Goal: Task Accomplishment & Management: Use online tool/utility

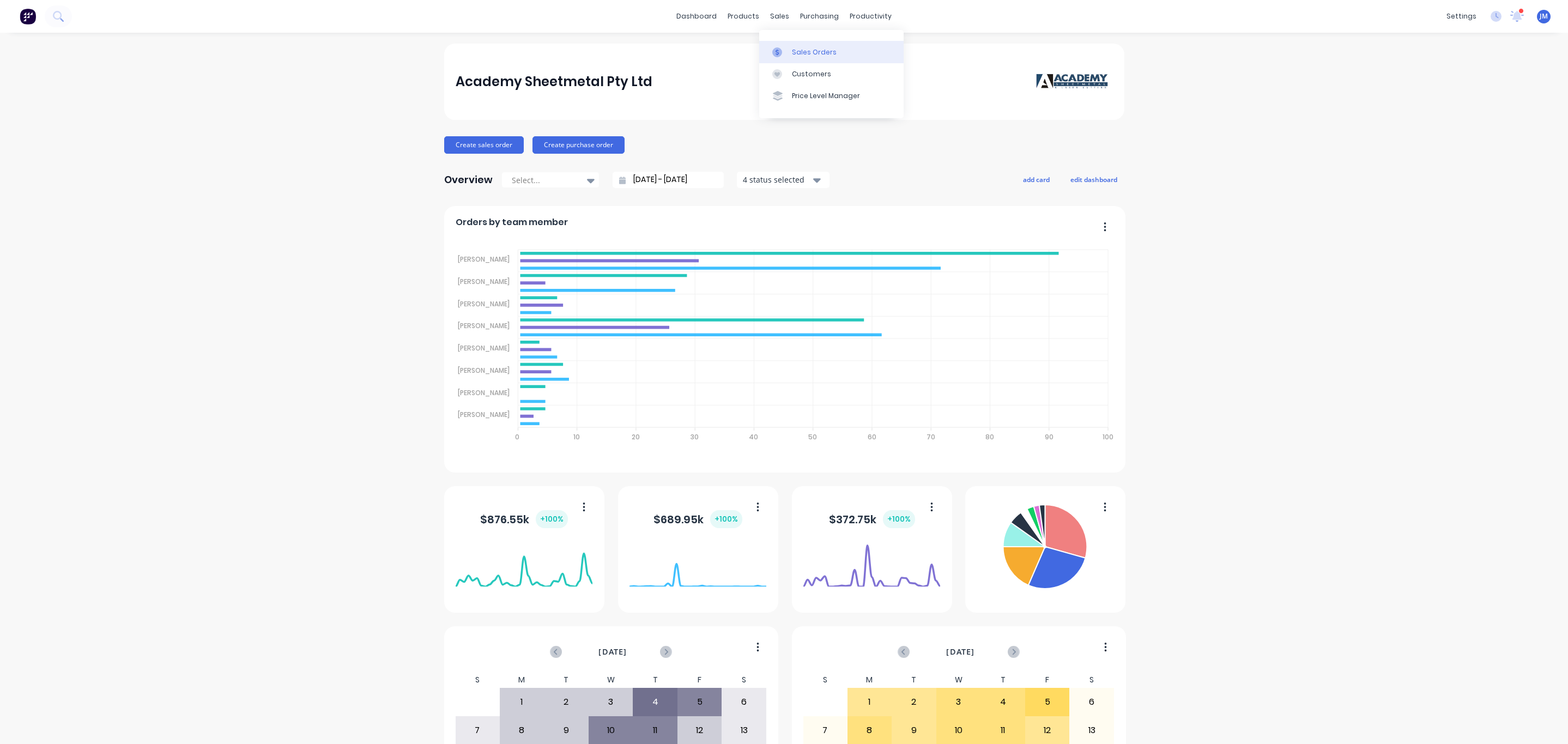
click at [788, 46] on link "Sales Orders" at bounding box center [831, 51] width 144 height 22
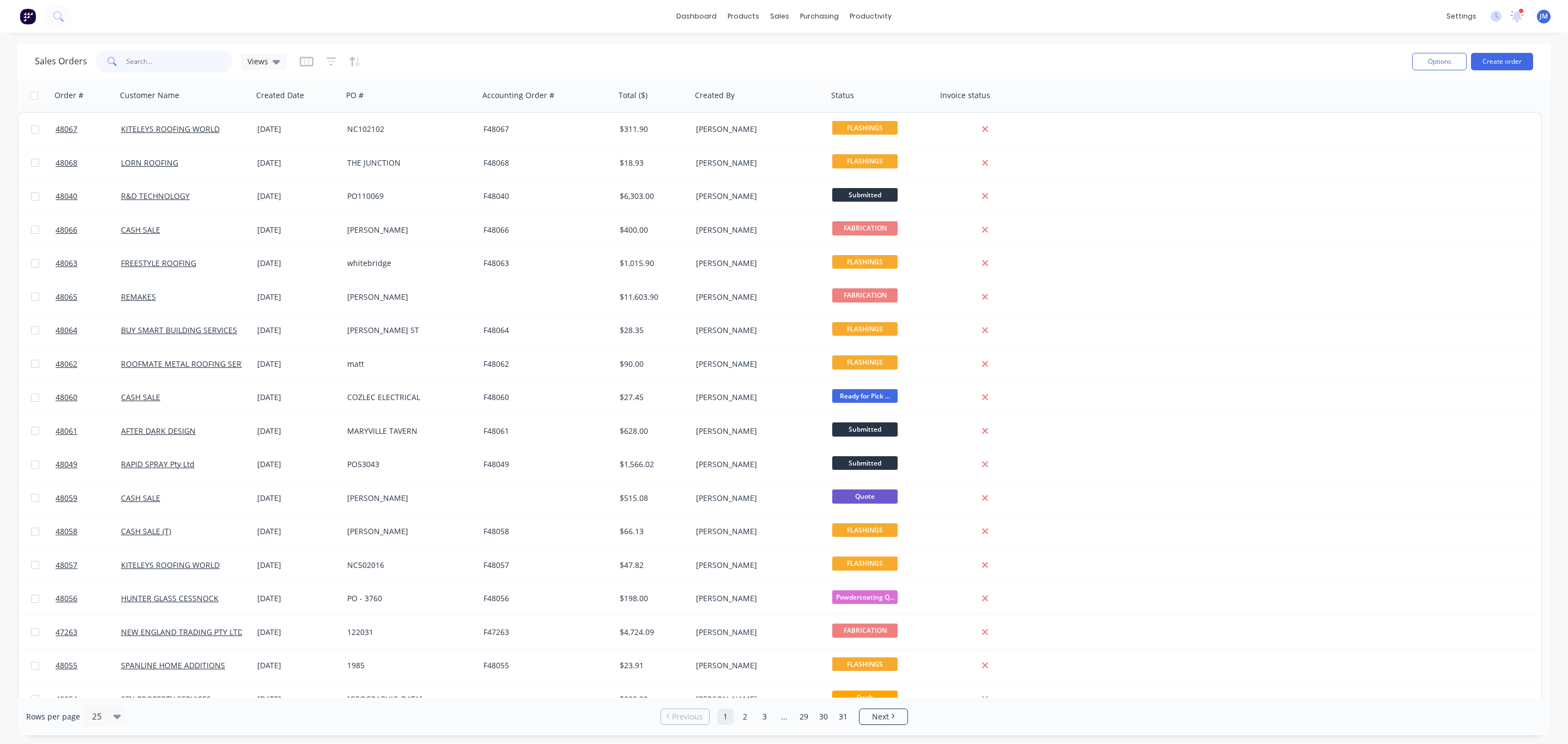
click at [166, 55] on input "text" at bounding box center [179, 61] width 106 height 22
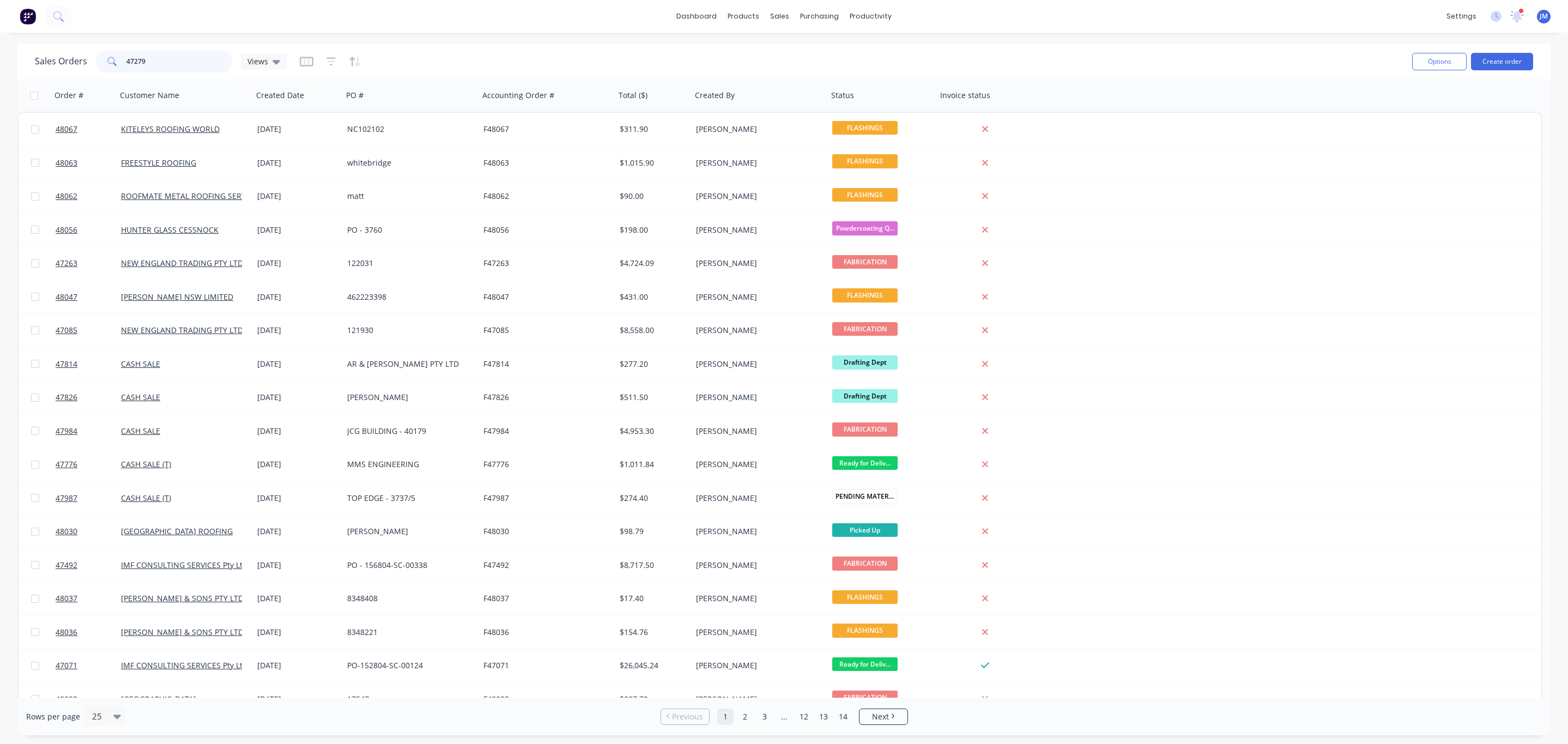
type input "47279"
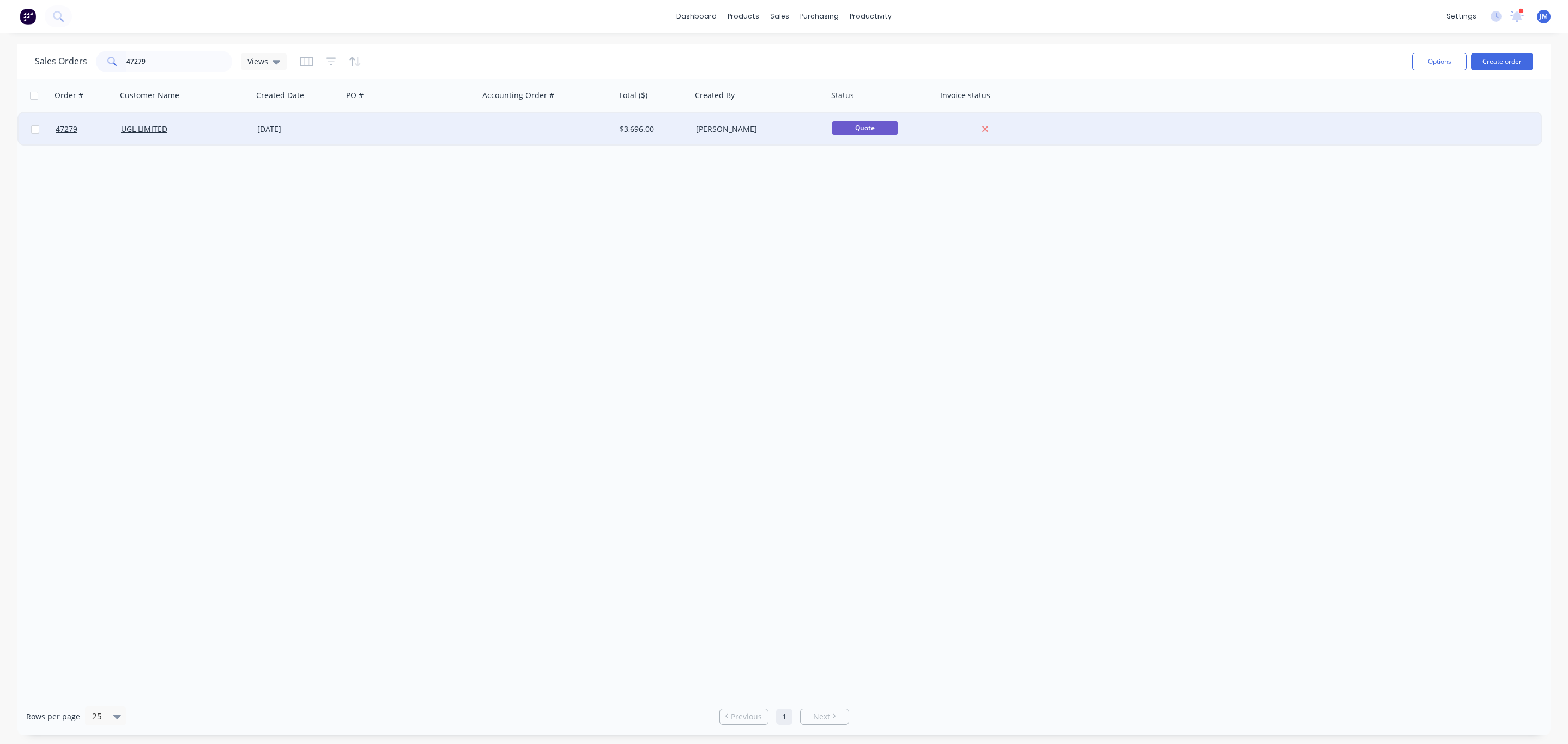
click at [218, 126] on div "UGL LIMITED" at bounding box center [181, 129] width 121 height 11
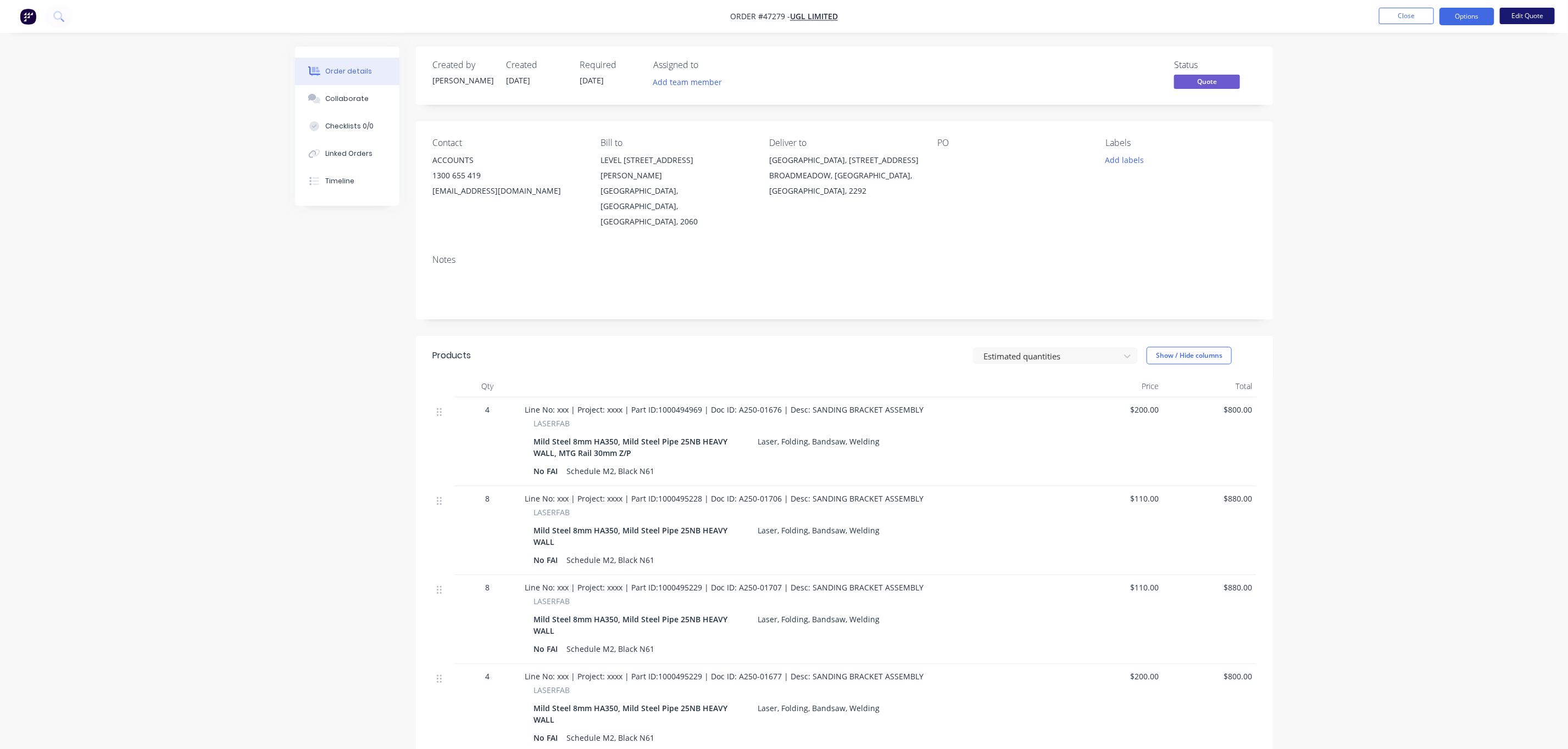
click at [1520, 14] on button "Edit Quote" at bounding box center [1527, 16] width 55 height 16
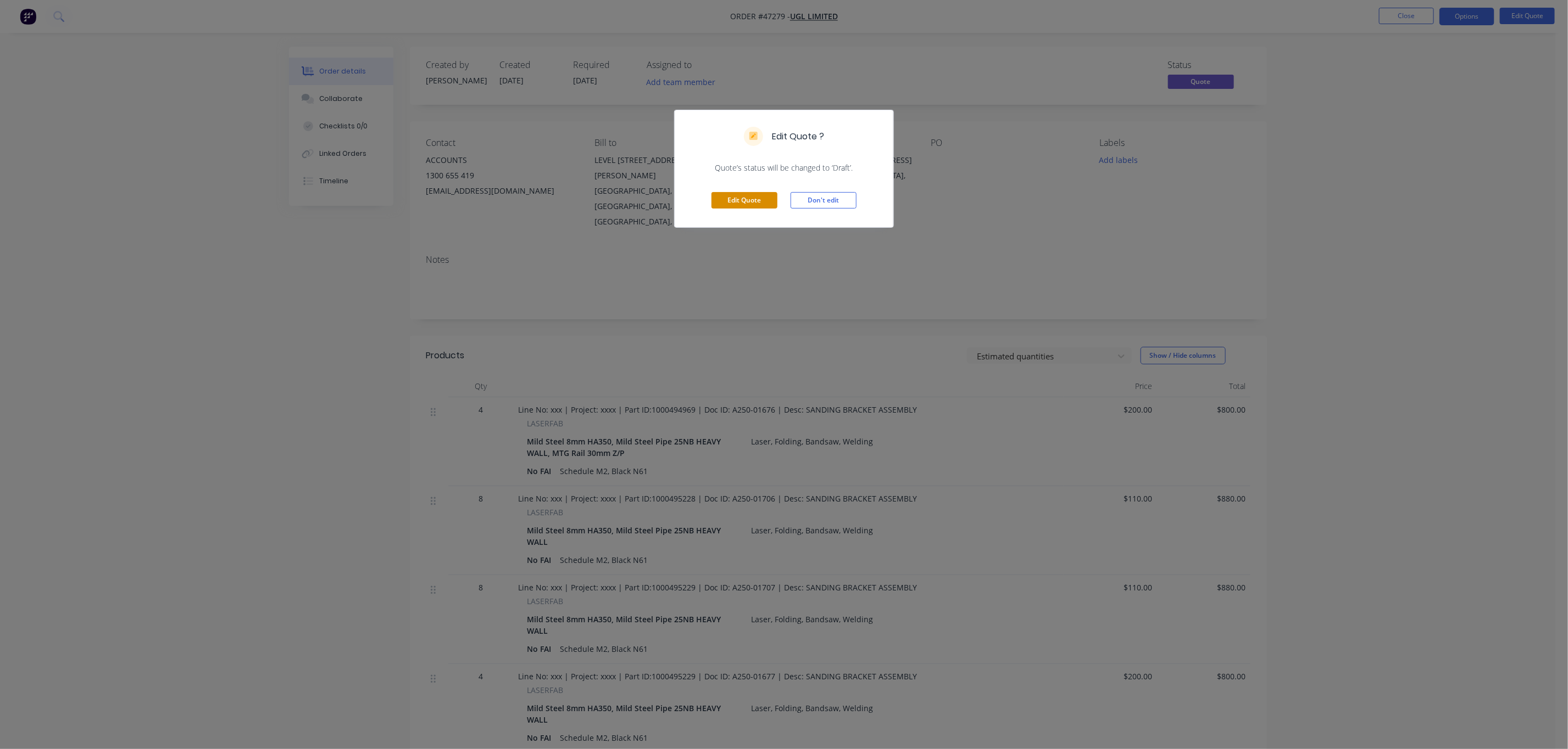
click at [744, 201] on button "Edit Quote" at bounding box center [745, 200] width 66 height 16
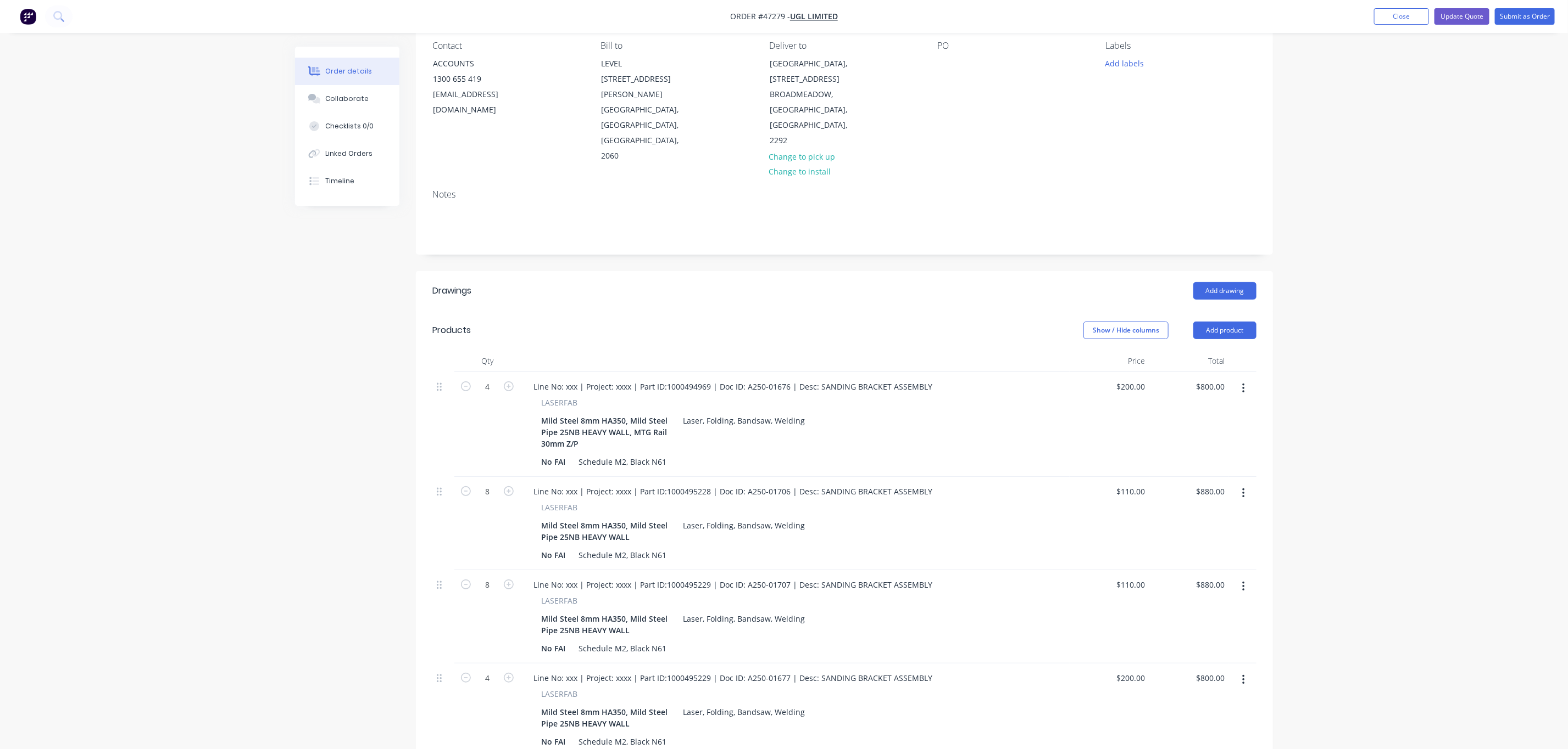
scroll to position [247, 0]
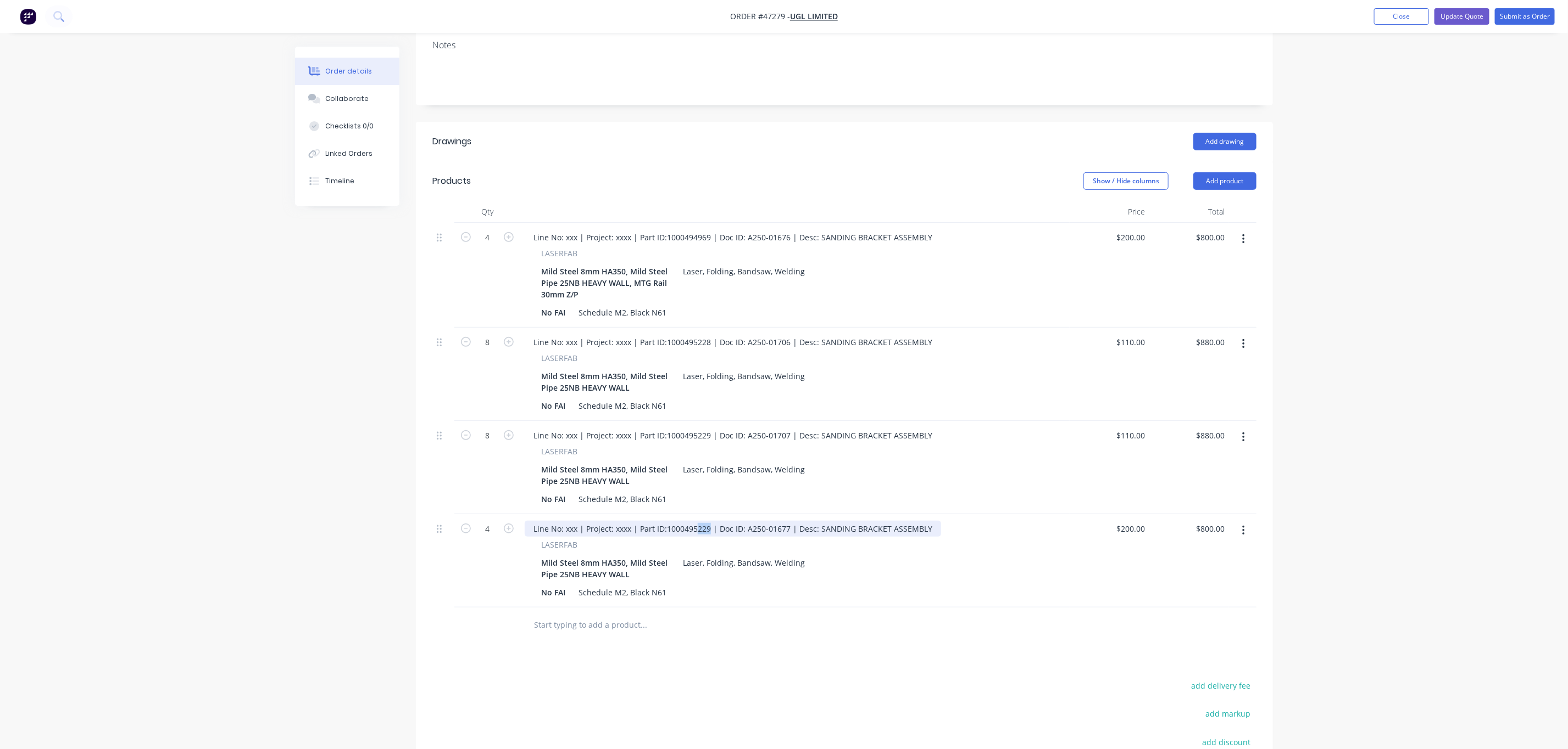
drag, startPoint x: 708, startPoint y: 503, endPoint x: 695, endPoint y: 498, distance: 13.9
click at [695, 521] on div "Line No: xxx | Project: xxxx | Part ID:1000495229 | Doc ID: A250-01677 | Desc: …" at bounding box center [732, 528] width 417 height 16
drag, startPoint x: 687, startPoint y: 498, endPoint x: 721, endPoint y: 509, distance: 35.7
click at [721, 514] on div "Line No: xxx | Project: xxxx | Part ID:1000495229 | Doc ID: A250-01677 | Desc: …" at bounding box center [795, 561] width 549 height 94
click at [702, 521] on div "Line No: xxx | Project: xxxx | Part ID:1000495229 | Doc ID: A250-01677 | Desc: …" at bounding box center [732, 528] width 417 height 16
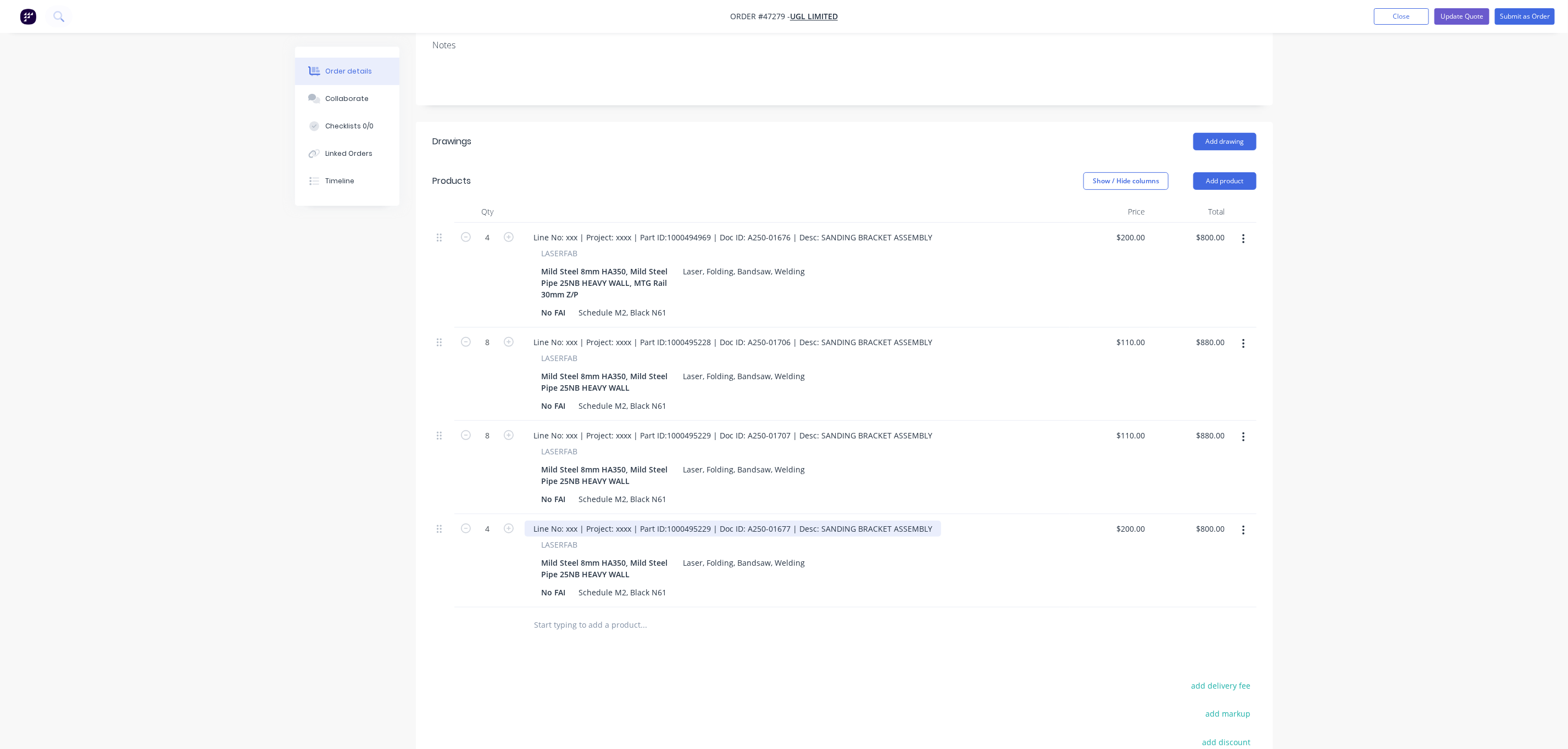
click at [705, 521] on div "Line No: xxx | Project: xxxx | Part ID:1000495229 | Doc ID: A250-01677 | Desc: …" at bounding box center [732, 528] width 417 height 16
click at [729, 615] on div at bounding box center [717, 625] width 395 height 35
click at [1472, 21] on button "Update Quote" at bounding box center [1461, 16] width 55 height 16
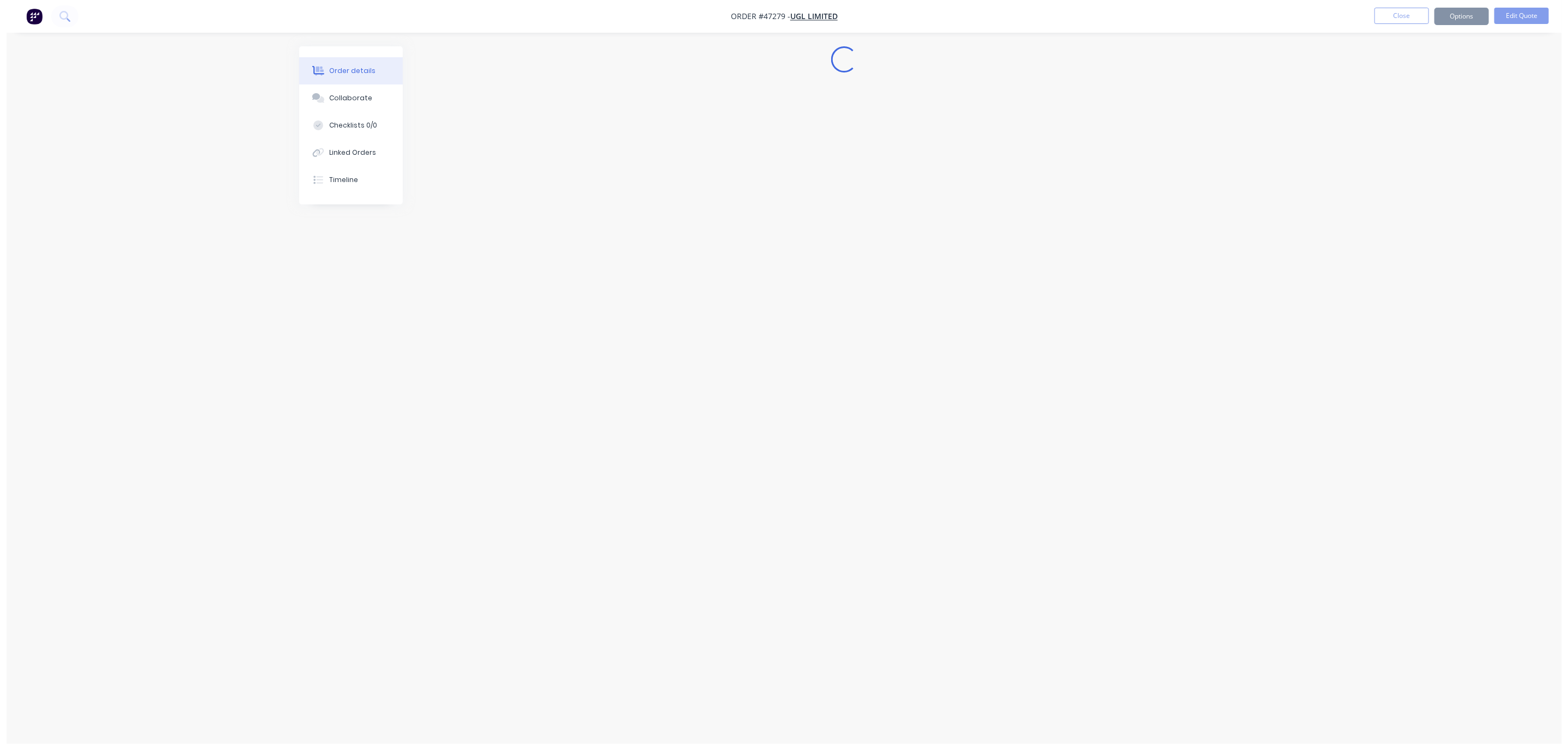
scroll to position [0, 0]
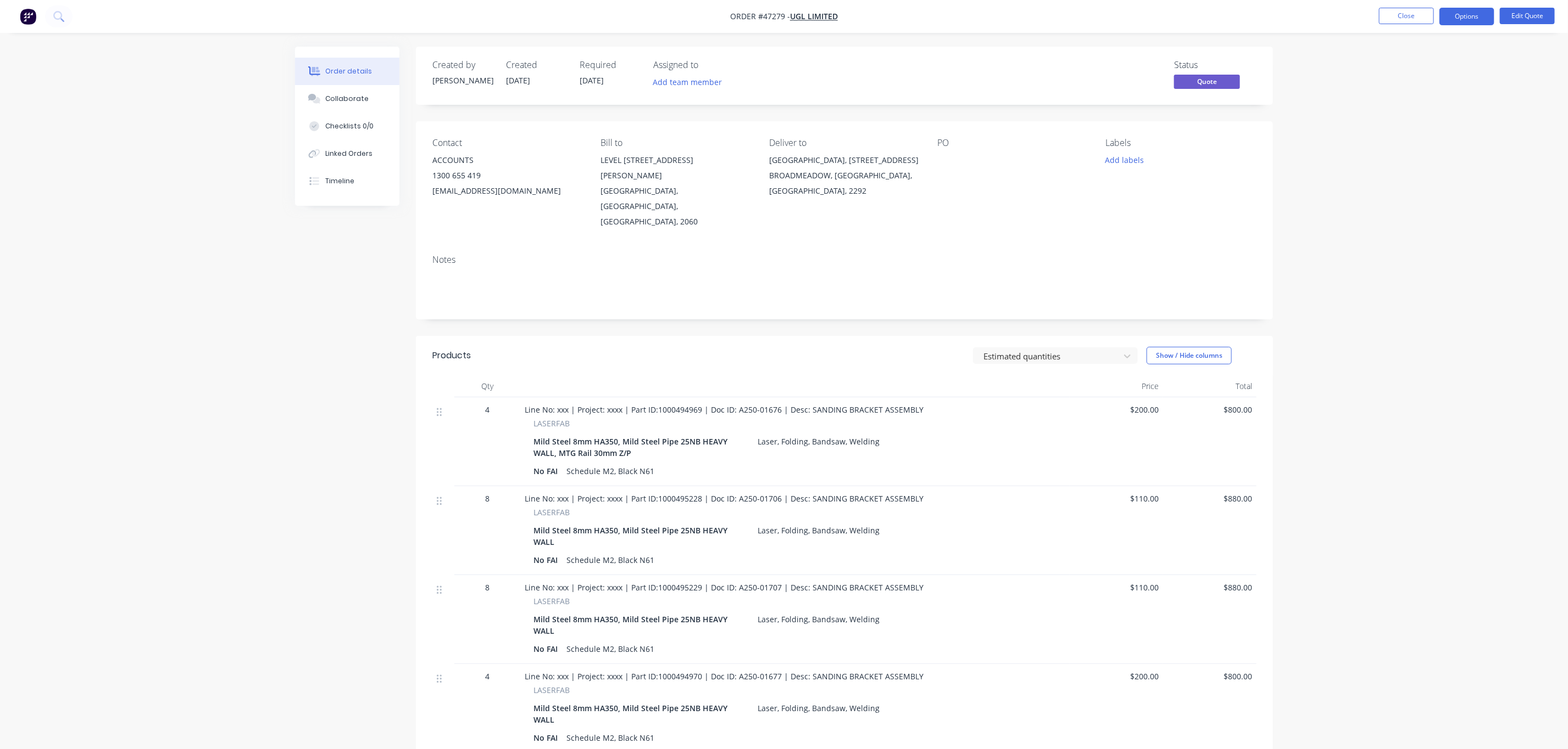
click at [1472, 21] on button "Options" at bounding box center [1466, 16] width 55 height 17
click at [1441, 57] on button "Quote" at bounding box center [1433, 67] width 121 height 22
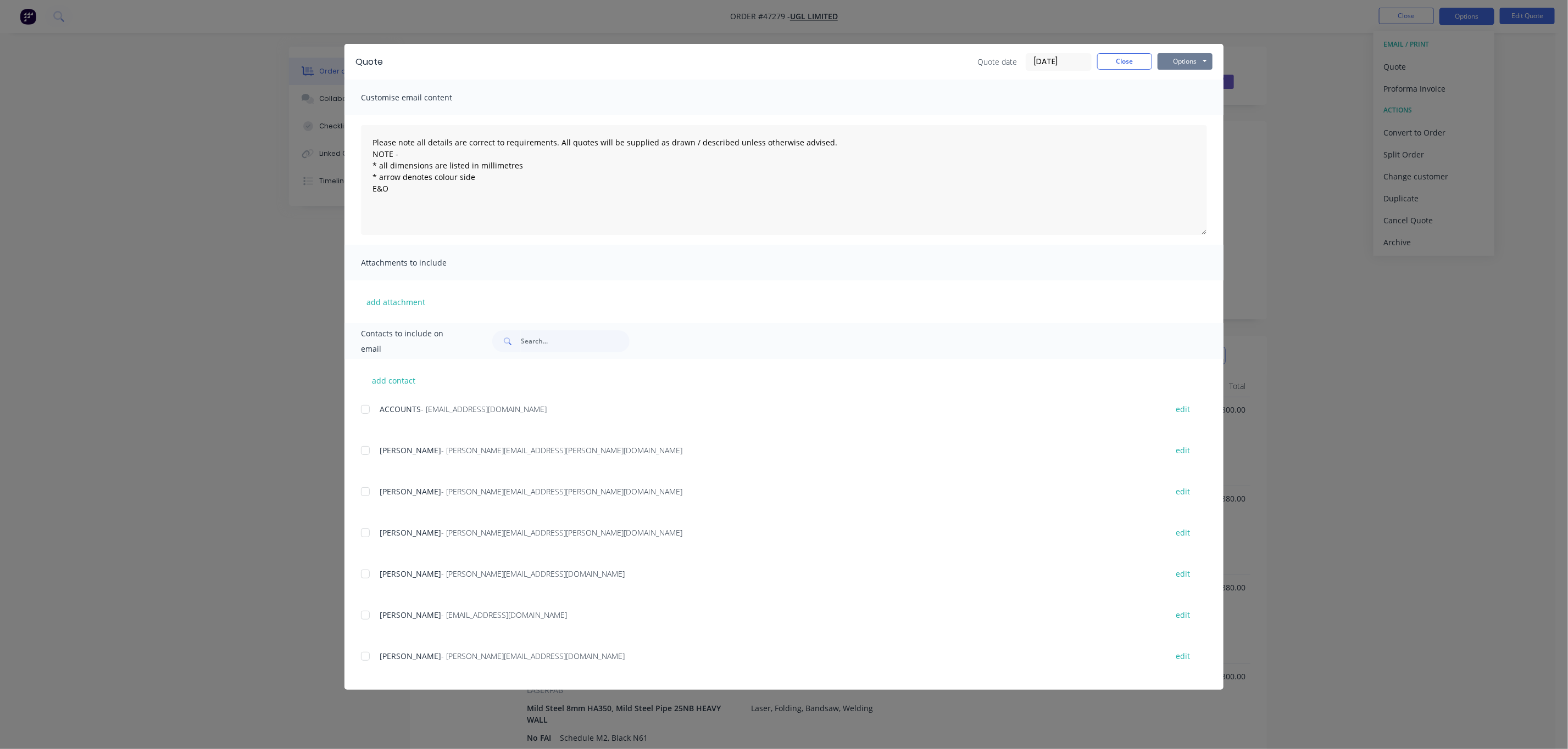
click at [1185, 55] on button "Options" at bounding box center [1184, 62] width 55 height 16
click at [1190, 101] on button "Print" at bounding box center [1192, 99] width 71 height 18
click at [1182, 56] on button "Options" at bounding box center [1184, 62] width 55 height 16
click at [1190, 103] on button "Print" at bounding box center [1192, 99] width 71 height 18
